Goal: Information Seeking & Learning: Find specific fact

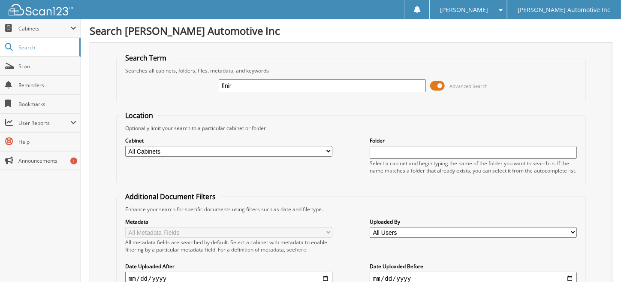
type input "finir"
click at [32, 46] on span "Search" at bounding box center [46, 47] width 57 height 7
type input "ballard"
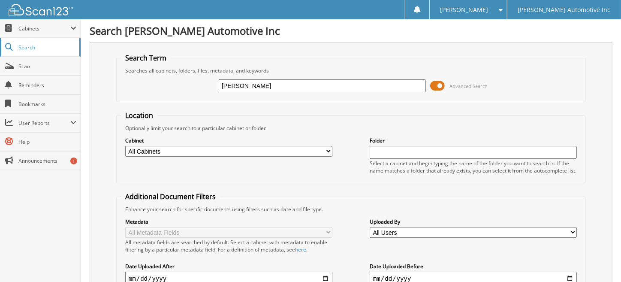
click at [31, 48] on span "Search" at bounding box center [46, 47] width 57 height 7
click at [240, 82] on input "text" at bounding box center [322, 85] width 207 height 13
type input "finir"
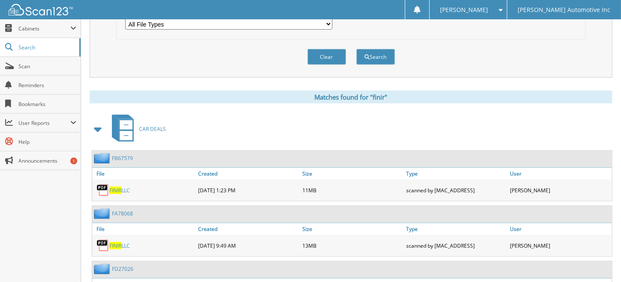
scroll to position [343, 0]
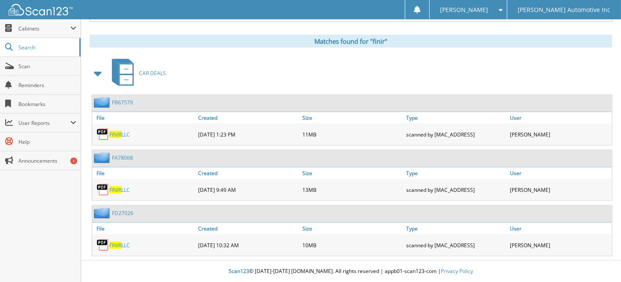
click at [118, 133] on span "FINIR" at bounding box center [115, 134] width 12 height 7
click at [115, 191] on span "FINIR" at bounding box center [115, 189] width 12 height 7
click at [122, 243] on link "FINIR LLC" at bounding box center [119, 245] width 21 height 7
click at [117, 245] on span "FINIR" at bounding box center [115, 245] width 12 height 7
click at [46, 47] on span "Search" at bounding box center [46, 47] width 57 height 7
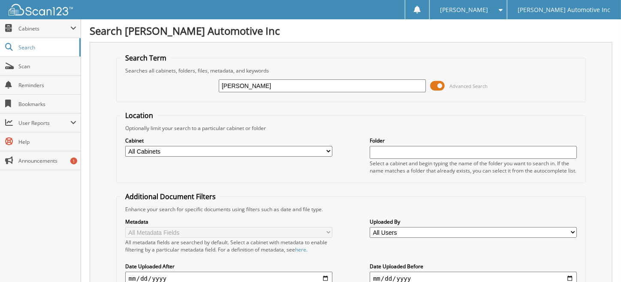
type input "[PERSON_NAME]"
drag, startPoint x: 254, startPoint y: 83, endPoint x: 182, endPoint y: 91, distance: 72.1
click at [181, 92] on div "[PERSON_NAME] Advanced Search" at bounding box center [351, 85] width 460 height 23
type input "finir"
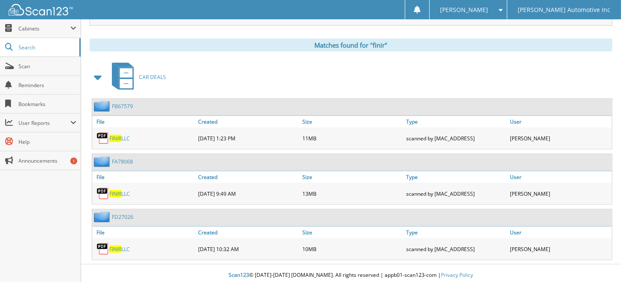
scroll to position [343, 0]
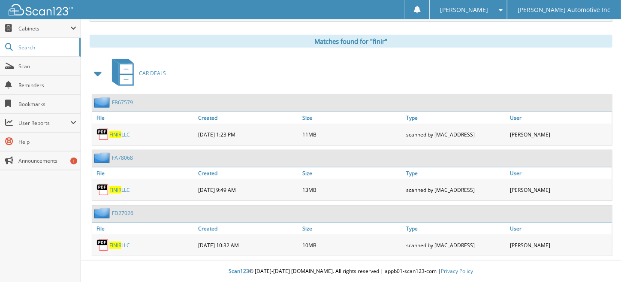
click at [115, 249] on div "FINIR LLC" at bounding box center [144, 244] width 104 height 17
click at [121, 245] on span "FINIR" at bounding box center [115, 245] width 12 height 7
click at [129, 191] on link "FINIR LLC" at bounding box center [119, 189] width 21 height 7
click at [109, 136] on span "FINIR" at bounding box center [115, 134] width 12 height 7
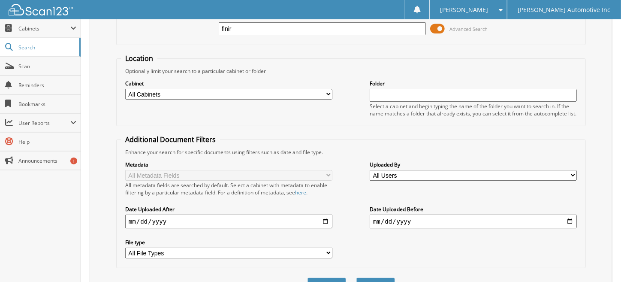
scroll to position [0, 0]
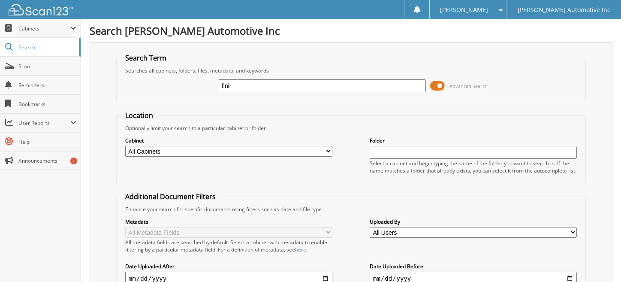
drag, startPoint x: 246, startPoint y: 85, endPoint x: 154, endPoint y: 83, distance: 92.7
click at [154, 83] on div "finir Advanced Search" at bounding box center [351, 85] width 460 height 23
type input "ballard"
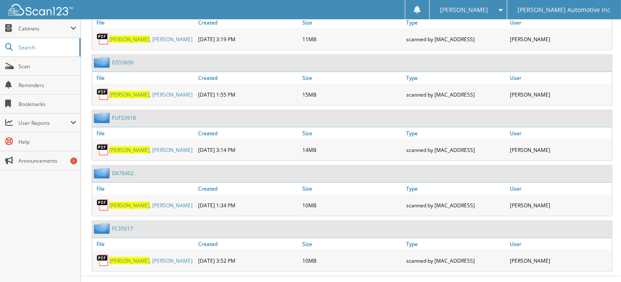
scroll to position [508, 0]
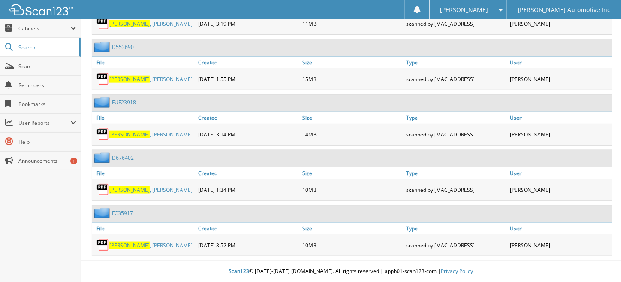
click at [105, 248] on img at bounding box center [103, 245] width 13 height 13
click at [115, 246] on span "BALLARD" at bounding box center [129, 245] width 40 height 7
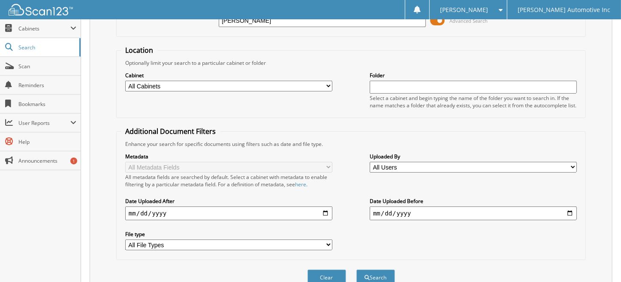
scroll to position [50, 0]
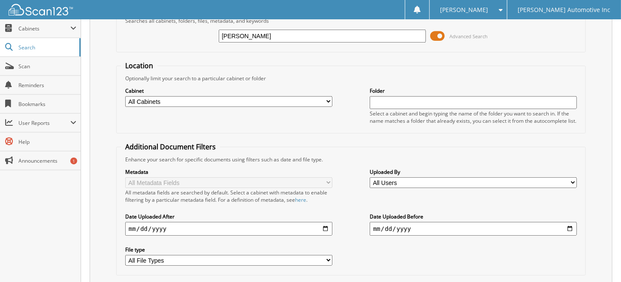
drag, startPoint x: 250, startPoint y: 36, endPoint x: 180, endPoint y: 28, distance: 70.4
click at [179, 34] on div "ballard Advanced Search" at bounding box center [351, 35] width 460 height 23
type input "rowell"
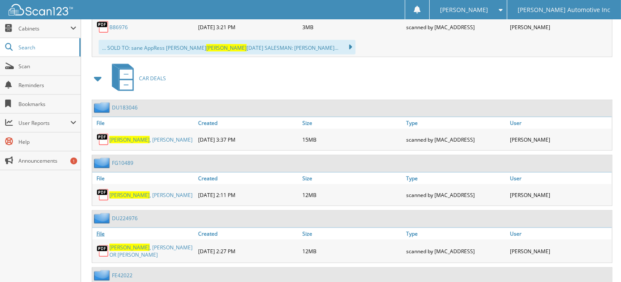
scroll to position [457, 0]
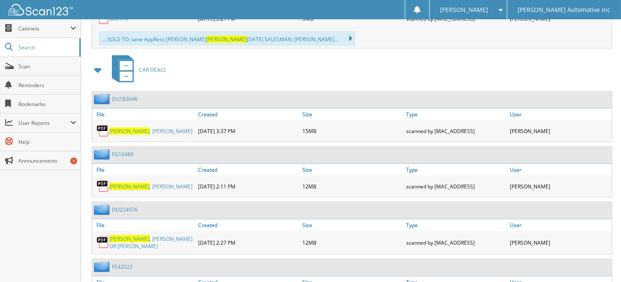
click at [121, 186] on span "[PERSON_NAME]" at bounding box center [129, 186] width 40 height 7
